Goal: Transaction & Acquisition: Purchase product/service

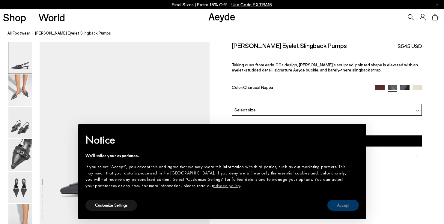
click at [346, 205] on button "Accept" at bounding box center [342, 204] width 31 height 11
